Goal: Task Accomplishment & Management: Use online tool/utility

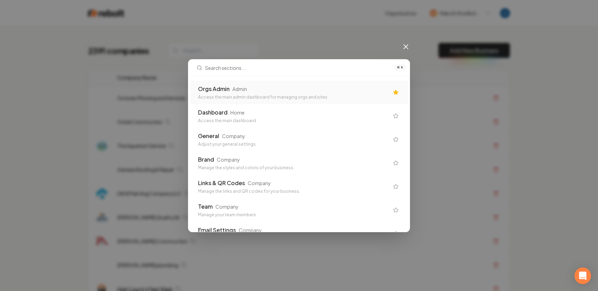
click at [296, 97] on div "Access the main admin dashboard for managing orgs and sites" at bounding box center [293, 98] width 191 height 6
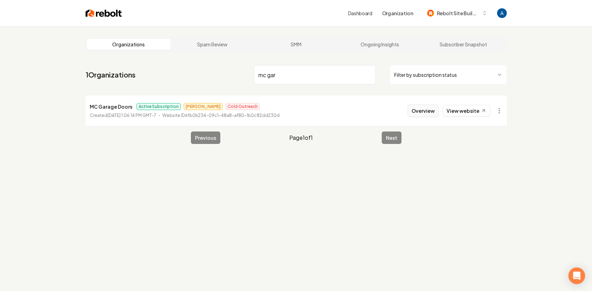
type input "mc gar"
click at [423, 112] on button "Overview" at bounding box center [423, 111] width 31 height 12
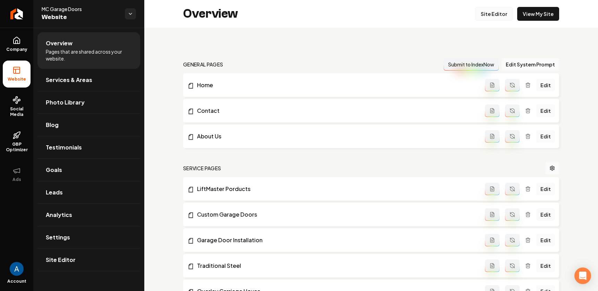
click at [495, 14] on link "Site Editor" at bounding box center [493, 14] width 38 height 14
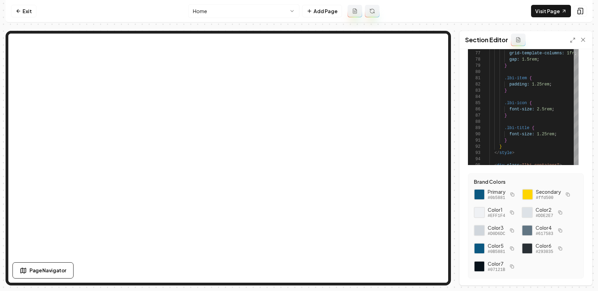
scroll to position [98, 0]
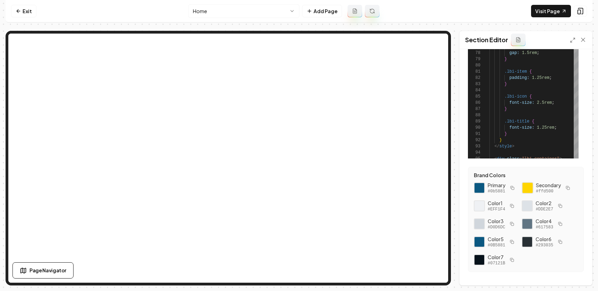
click at [528, 191] on div at bounding box center [527, 188] width 12 height 12
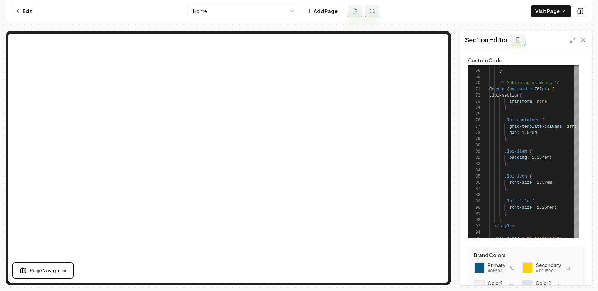
scroll to position [0, 0]
